Goal: Information Seeking & Learning: Learn about a topic

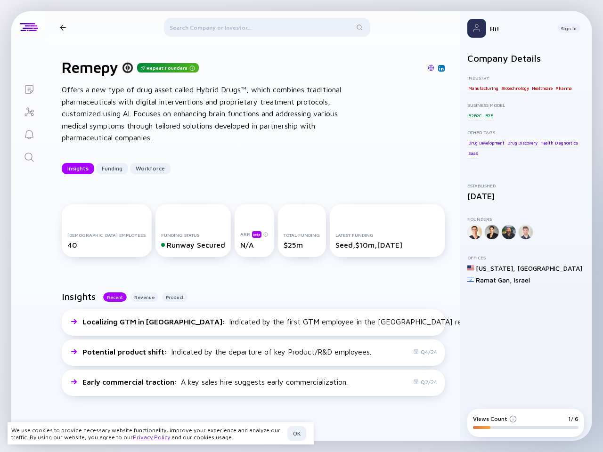
click at [301, 226] on div "Total Funding $25m" at bounding box center [302, 230] width 48 height 53
click at [63, 27] on div at bounding box center [63, 27] width 6 height 6
click at [259, 29] on div at bounding box center [267, 29] width 206 height 23
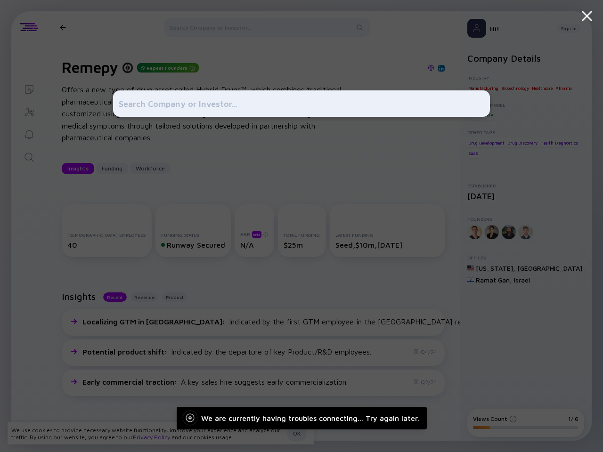
click at [78, 169] on div at bounding box center [301, 226] width 603 height 452
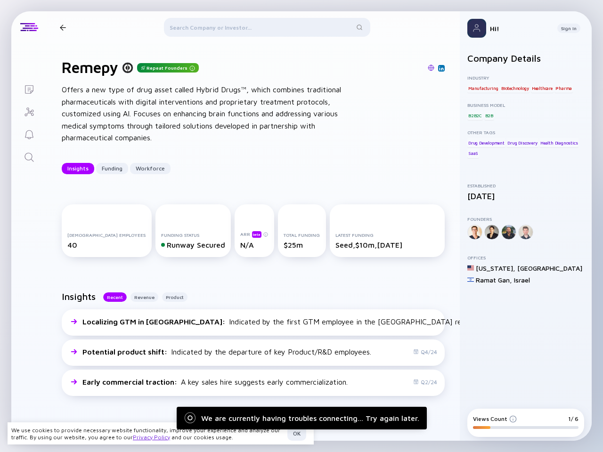
click at [112, 169] on div "Funding" at bounding box center [112, 168] width 32 height 15
click at [150, 169] on div "Workforce" at bounding box center [150, 168] width 41 height 15
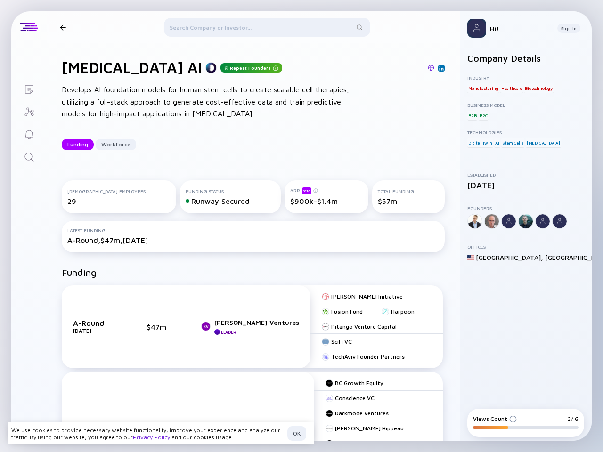
click at [372, 213] on div "Total Funding $57m" at bounding box center [408, 196] width 73 height 33
click at [63, 27] on div at bounding box center [63, 27] width 6 height 6
click at [259, 29] on div at bounding box center [267, 29] width 206 height 23
